Goal: Information Seeking & Learning: Learn about a topic

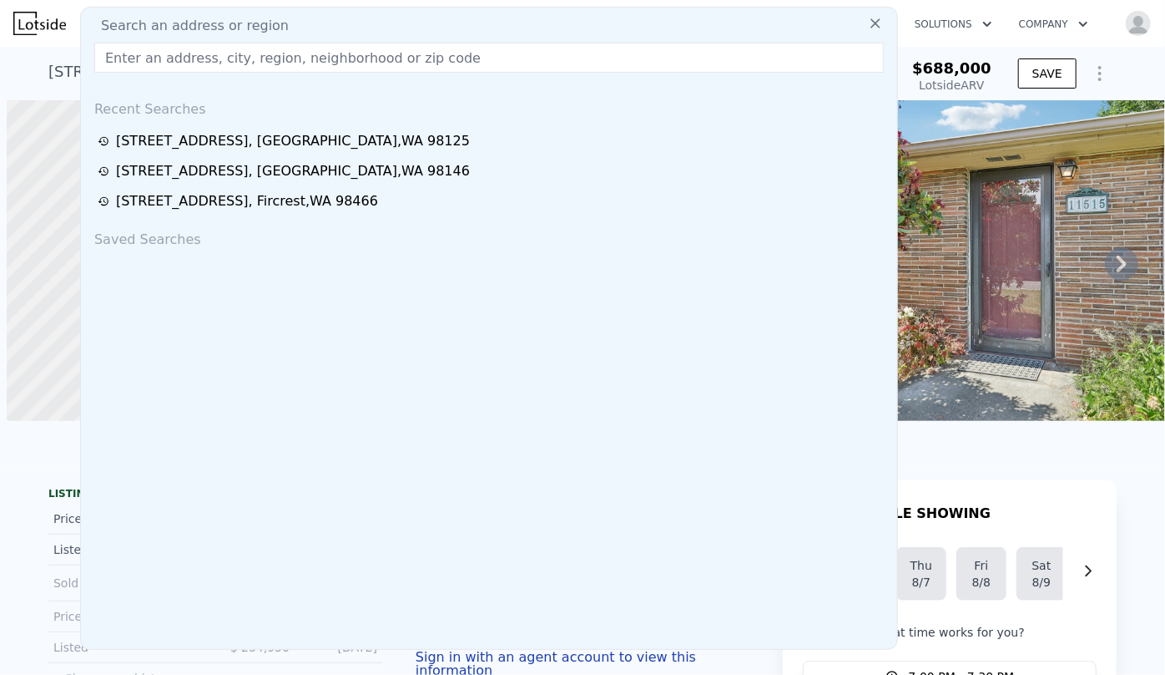
scroll to position [0, 401]
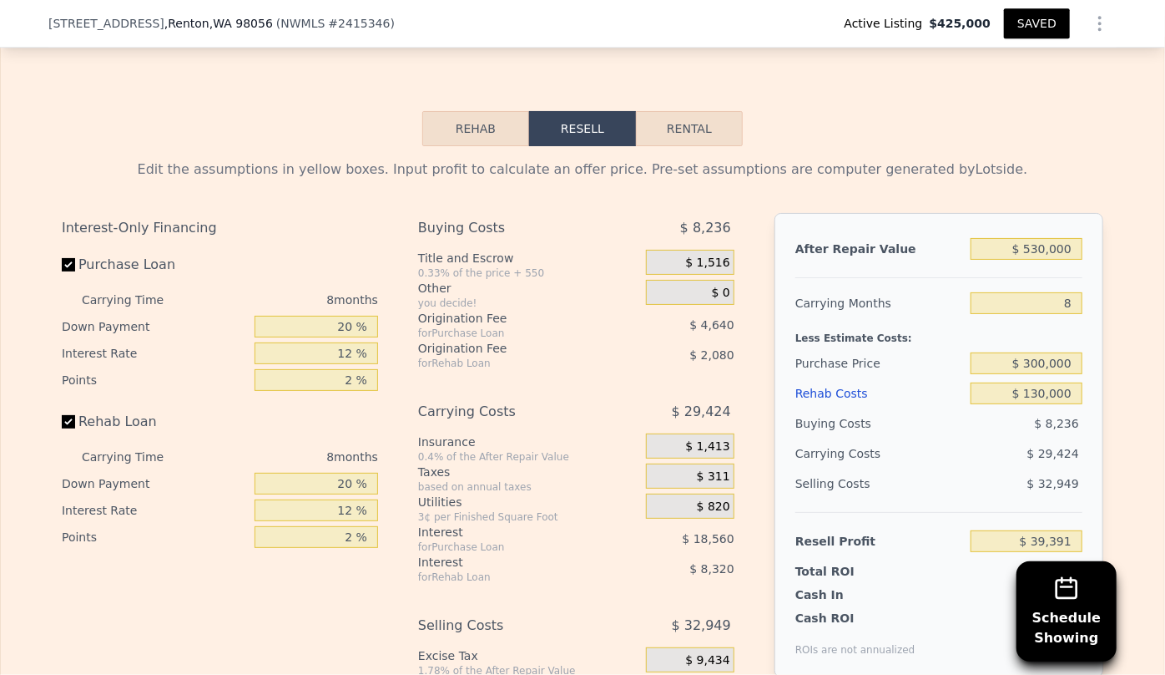
scroll to position [2732, 0]
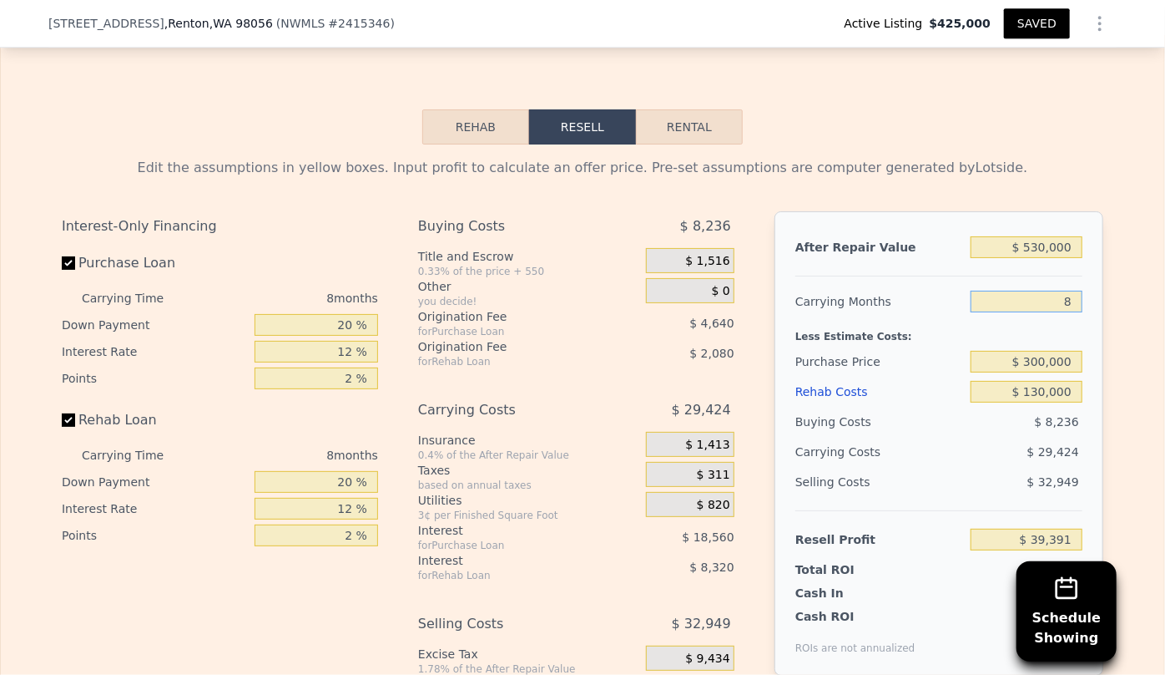
click at [1072, 293] on input "8" at bounding box center [1027, 302] width 112 height 22
type input "6"
type input "$ 46,747"
type input "8"
type input "$ 39,391"
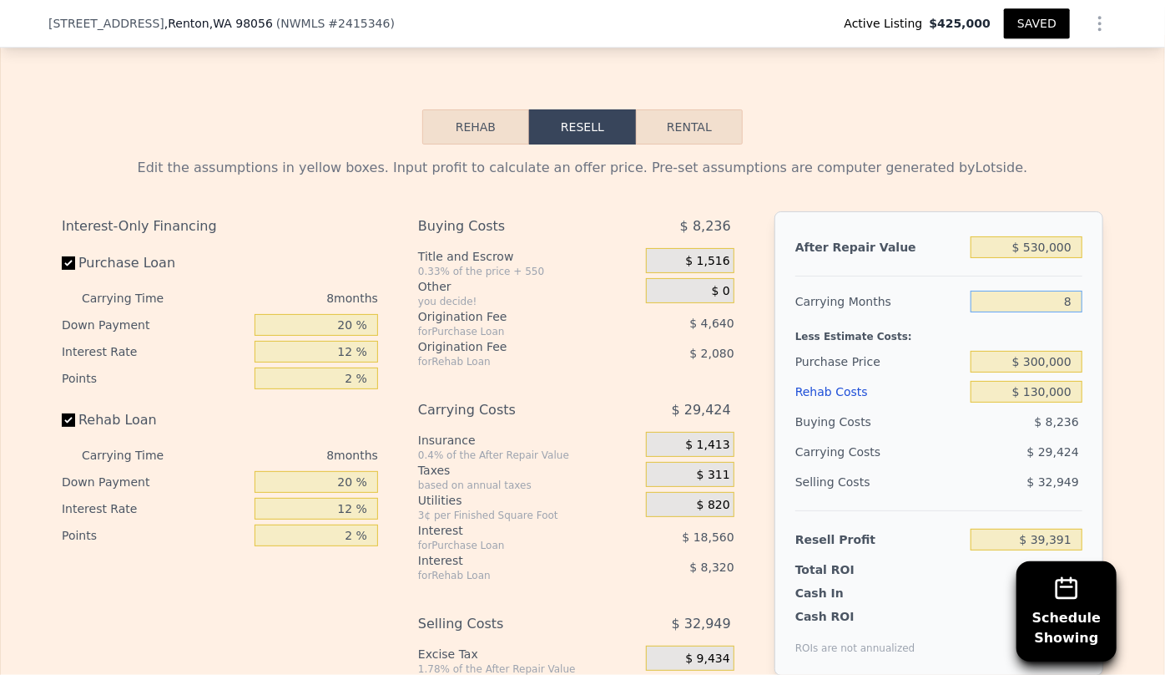
click at [1072, 302] on input "8" at bounding box center [1027, 302] width 112 height 22
click at [1072, 326] on div "Less Estimate Costs:" at bounding box center [939, 331] width 287 height 30
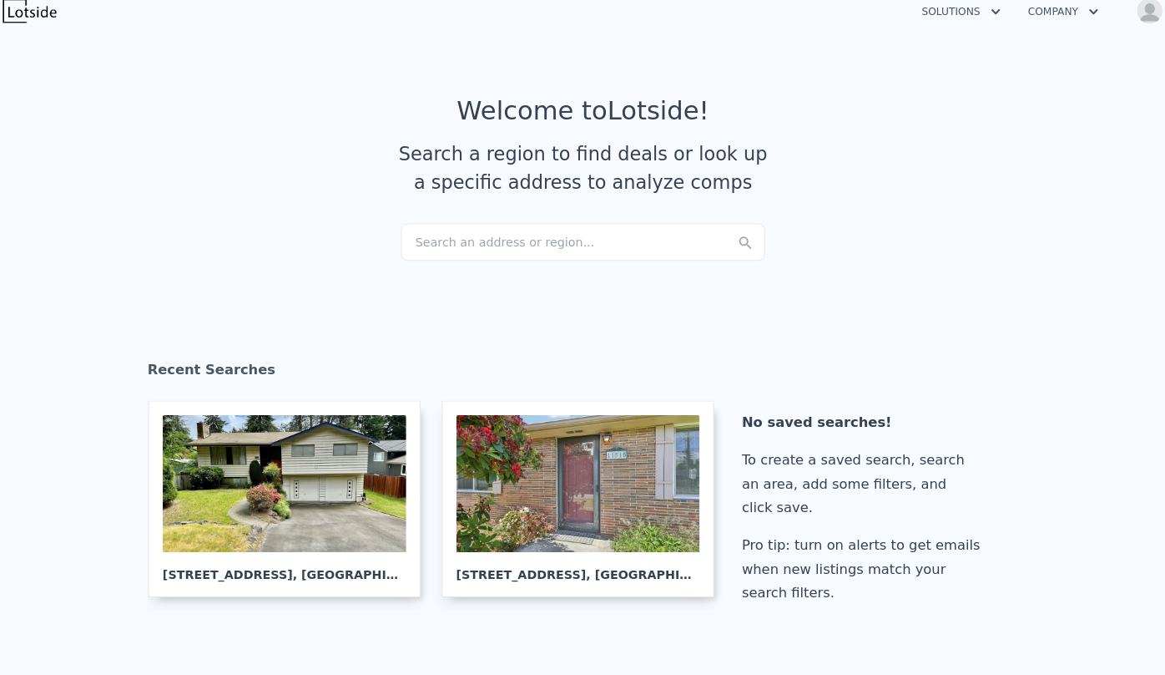
scroll to position [564, 0]
